Goal: Transaction & Acquisition: Purchase product/service

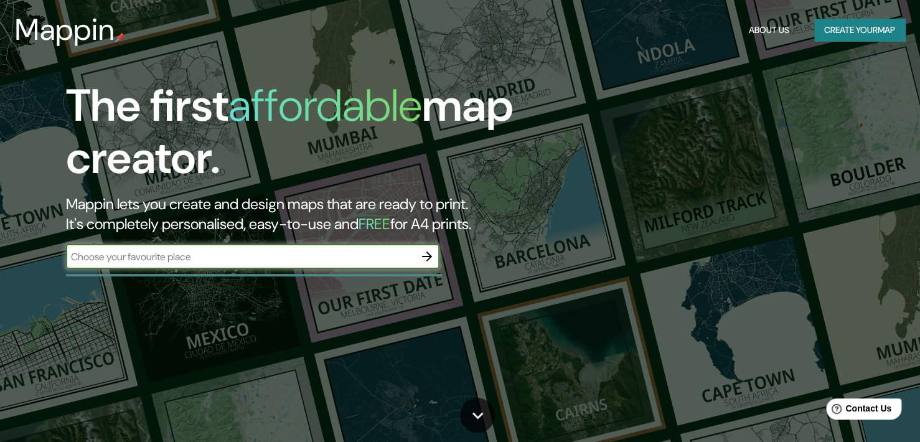
click at [885, 28] on button "Create your map" at bounding box center [859, 30] width 91 height 23
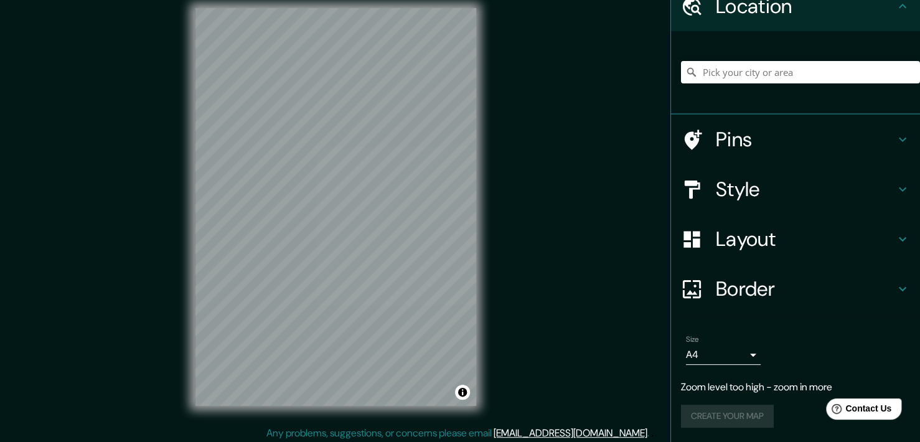
scroll to position [15, 0]
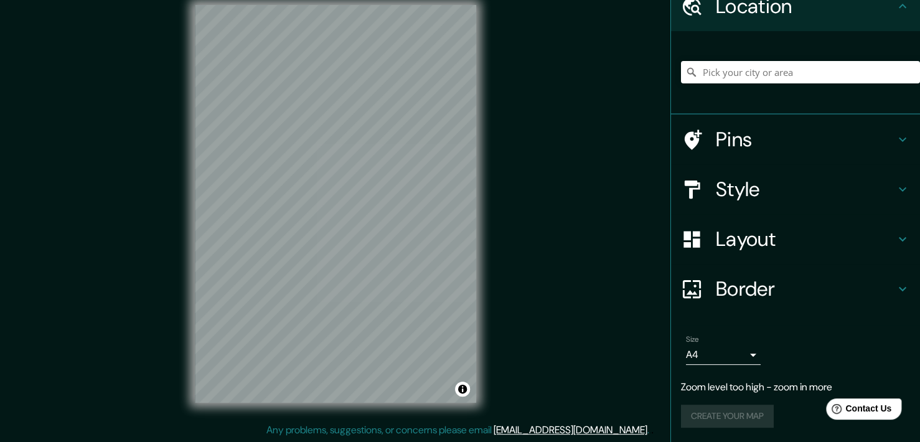
click at [553, 187] on div "Mappin Location Pins Style Layout Border Choose a border. Hint : you can make l…" at bounding box center [460, 214] width 920 height 458
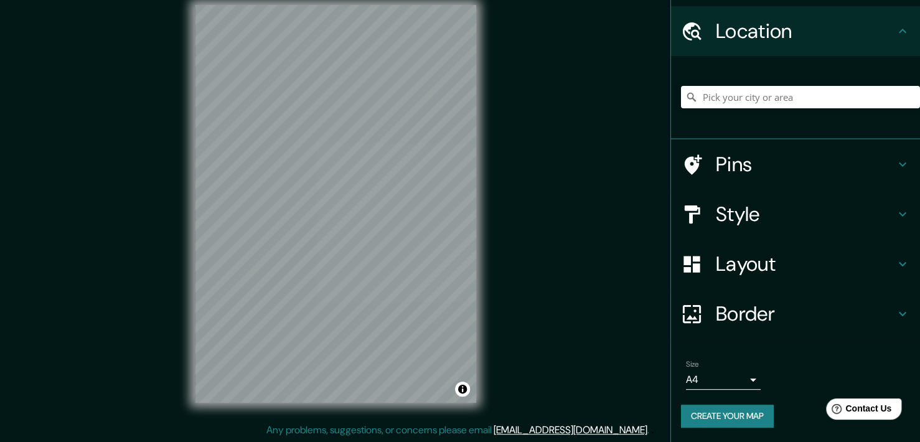
scroll to position [59, 0]
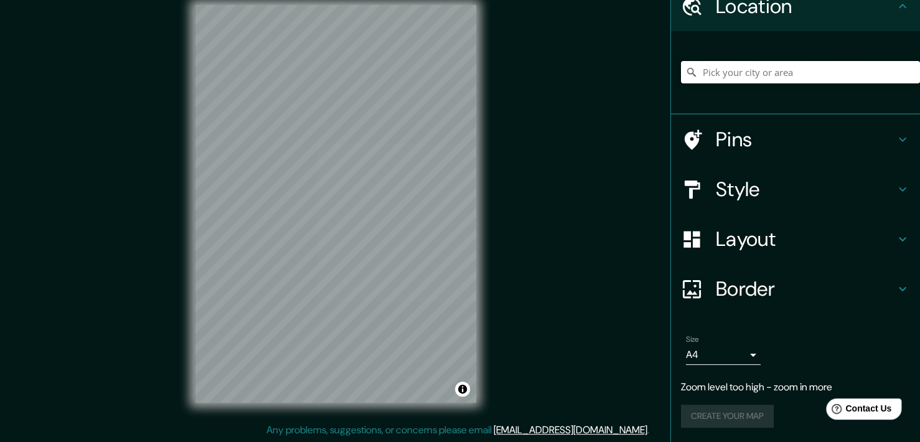
click at [804, 73] on input "Pick your city or area" at bounding box center [800, 72] width 239 height 22
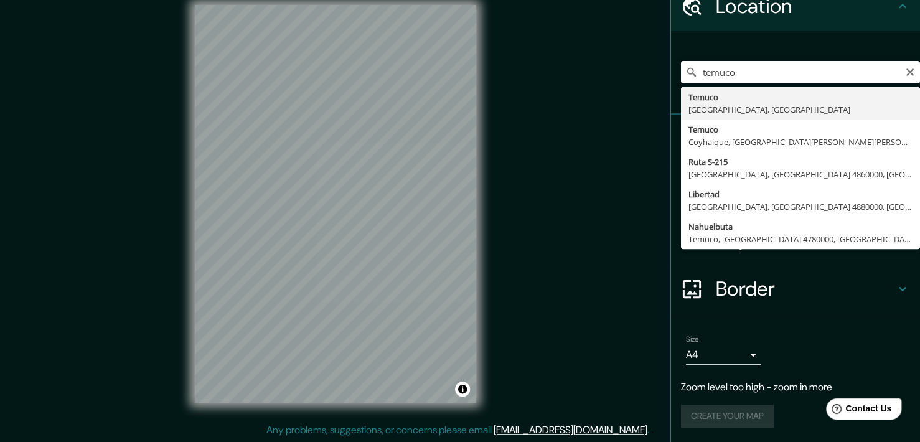
type input "[GEOGRAPHIC_DATA], [GEOGRAPHIC_DATA], [GEOGRAPHIC_DATA]"
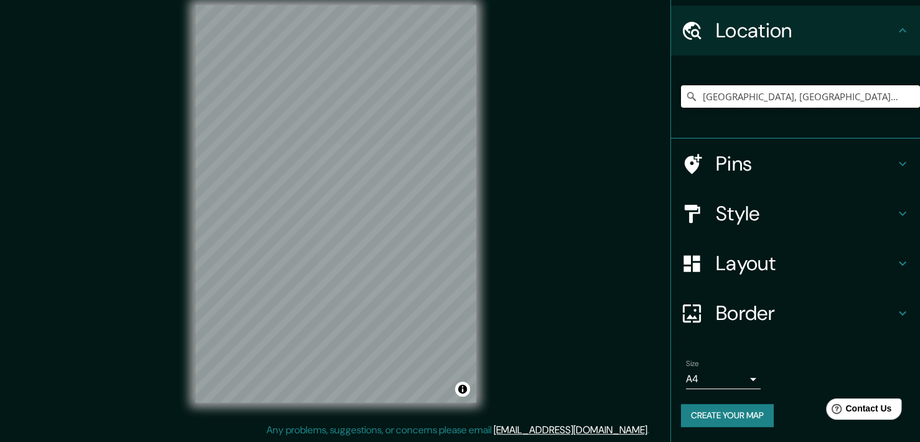
scroll to position [34, 0]
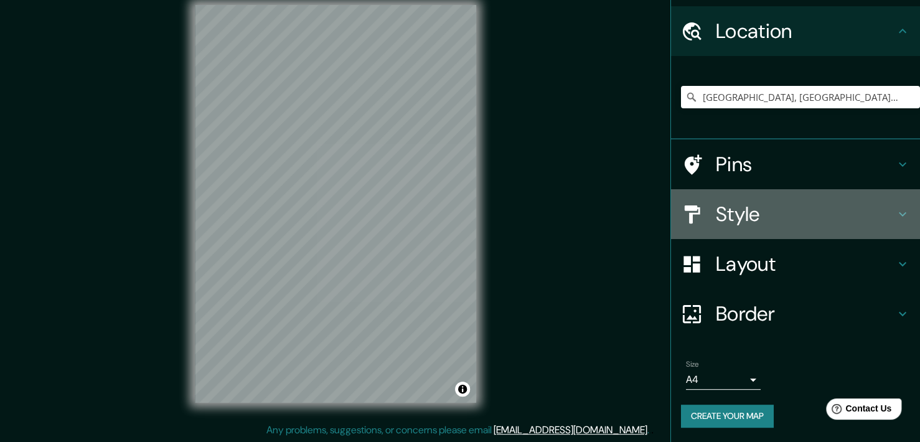
click at [817, 213] on h4 "Style" at bounding box center [805, 214] width 179 height 25
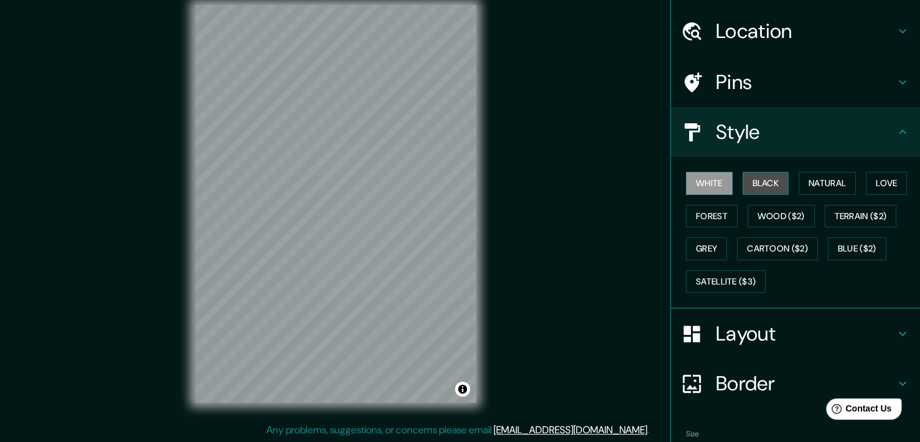
click at [764, 185] on button "Black" at bounding box center [766, 183] width 47 height 23
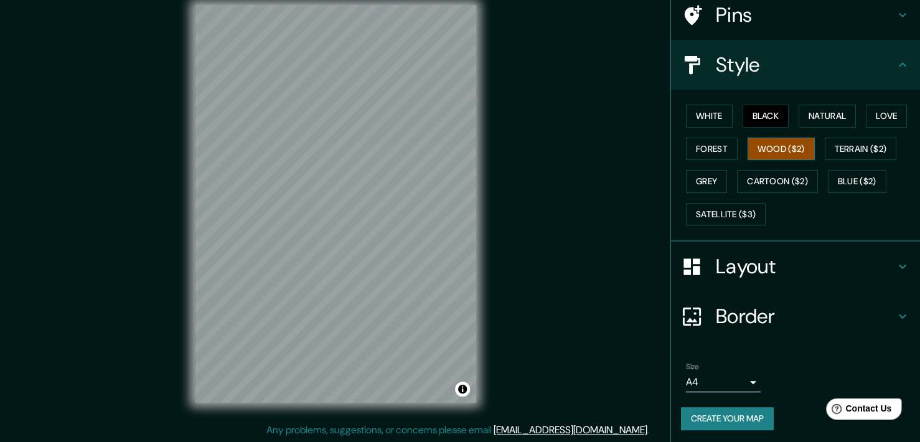
scroll to position [102, 0]
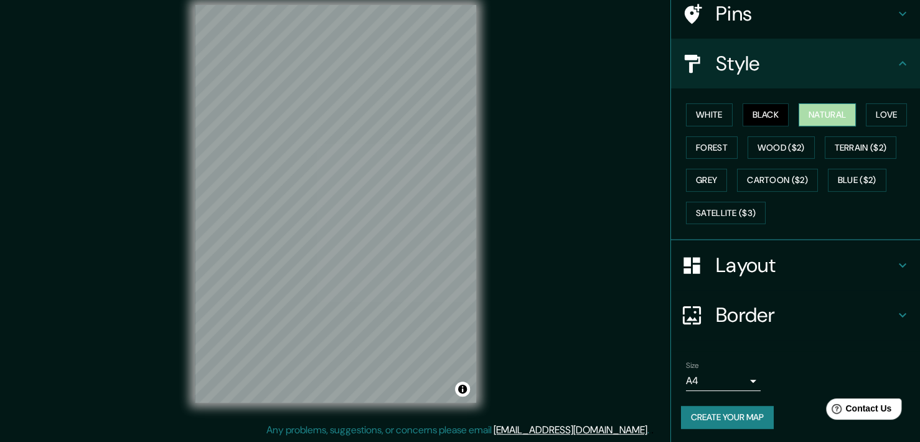
click at [811, 115] on button "Natural" at bounding box center [827, 114] width 57 height 23
click at [869, 112] on button "Love" at bounding box center [886, 114] width 41 height 23
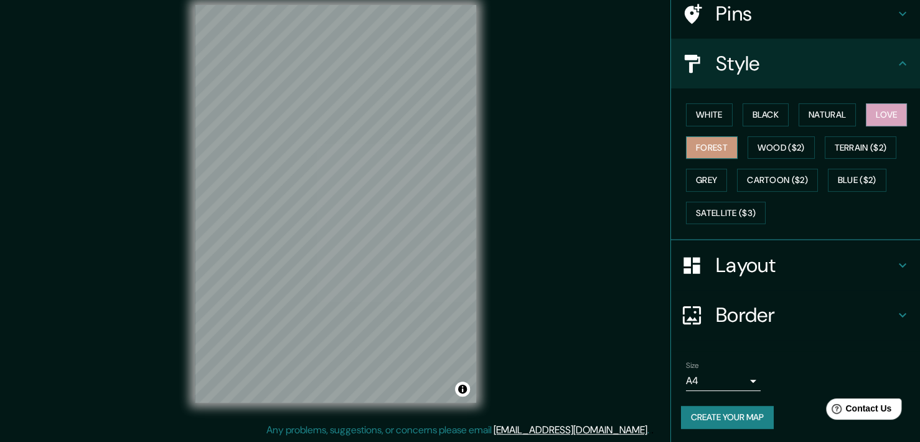
click at [697, 148] on button "Forest" at bounding box center [712, 147] width 52 height 23
click at [776, 146] on button "Wood ($2)" at bounding box center [781, 147] width 67 height 23
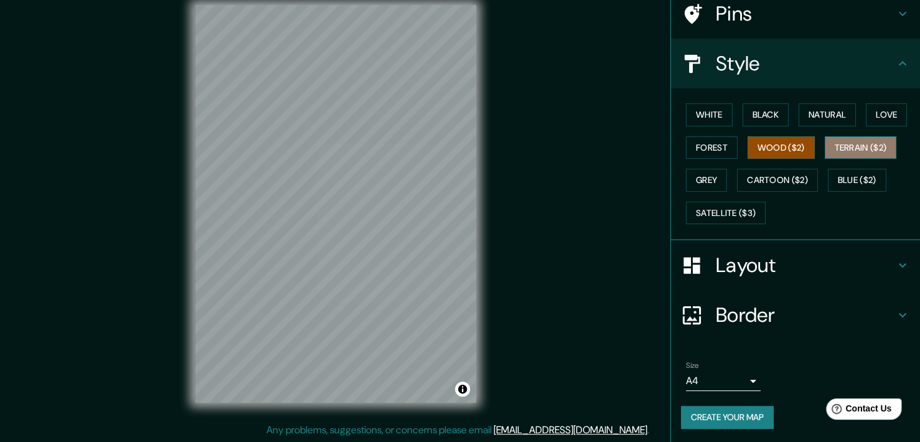
click at [841, 144] on button "Terrain ($2)" at bounding box center [861, 147] width 72 height 23
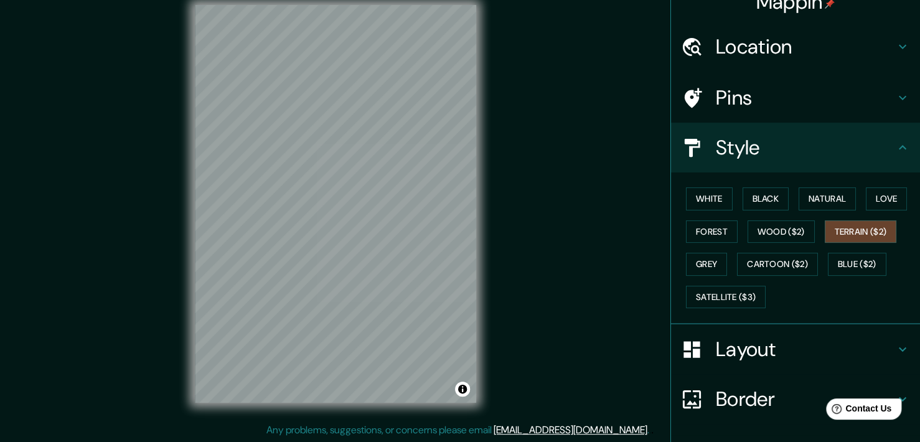
scroll to position [0, 0]
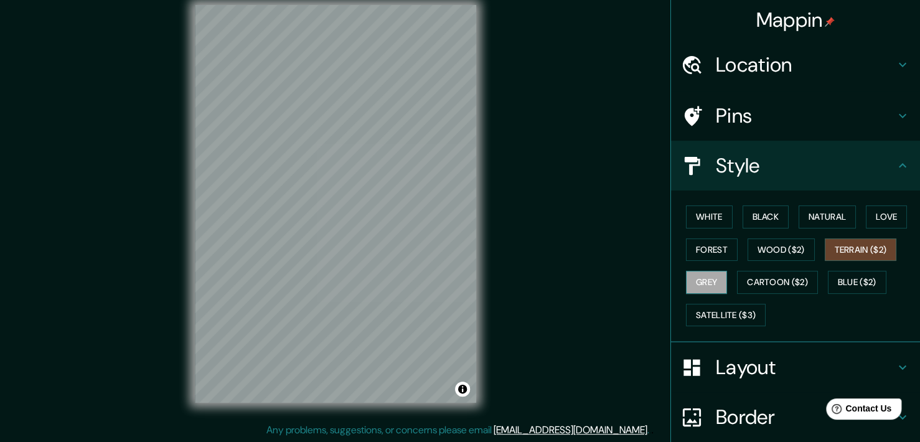
click at [715, 278] on button "Grey" at bounding box center [706, 282] width 41 height 23
click at [686, 211] on button "White" at bounding box center [709, 216] width 47 height 23
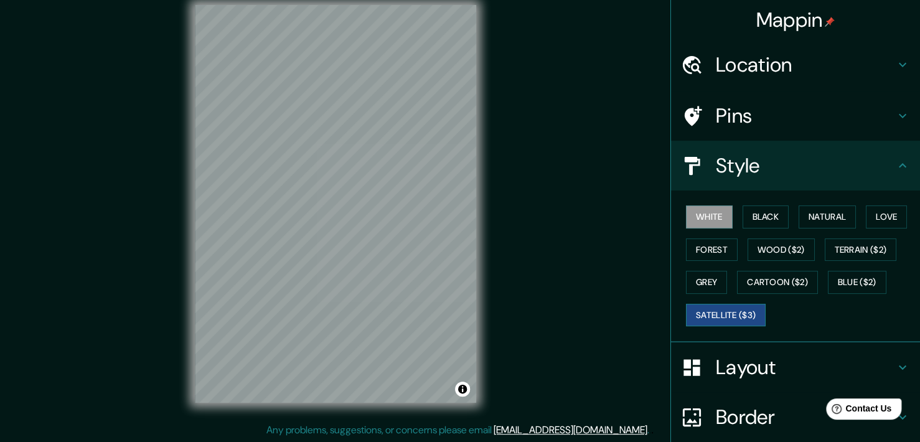
click at [725, 314] on button "Satellite ($3)" at bounding box center [726, 315] width 80 height 23
click at [865, 291] on button "Blue ($2)" at bounding box center [857, 282] width 59 height 23
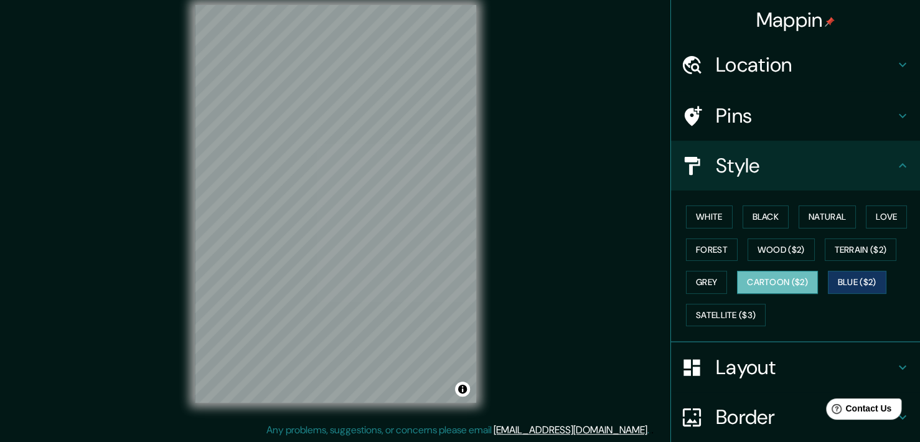
click at [777, 281] on button "Cartoon ($2)" at bounding box center [777, 282] width 81 height 23
click at [705, 222] on button "White" at bounding box center [709, 216] width 47 height 23
